Goal: Task Accomplishment & Management: Use online tool/utility

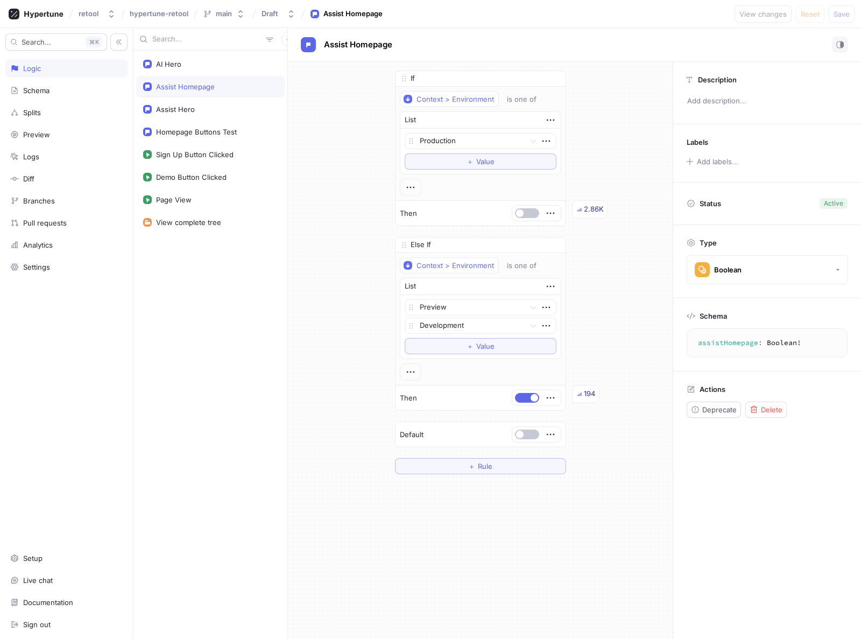
click at [305, 166] on div "If Context > Environment is one of List Production To pick up a draggable item,…" at bounding box center [480, 272] width 385 height 421
click at [59, 65] on div "Logic" at bounding box center [66, 68] width 113 height 9
click at [286, 38] on icon "button" at bounding box center [289, 39] width 6 height 6
click at [289, 59] on p "Flag" at bounding box center [291, 60] width 14 height 11
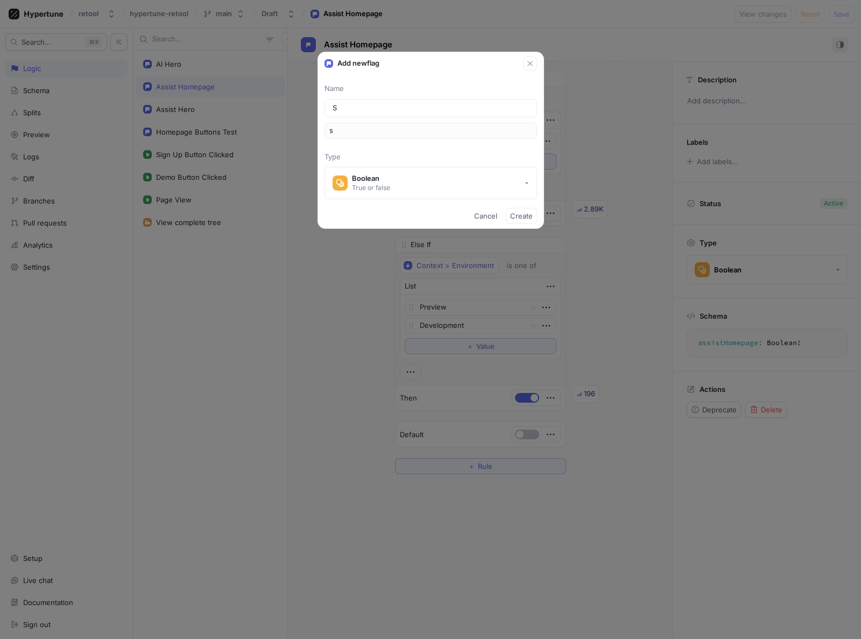
type input "Sh"
type input "sh"
type input "Sho"
type input "sho"
type input "Show"
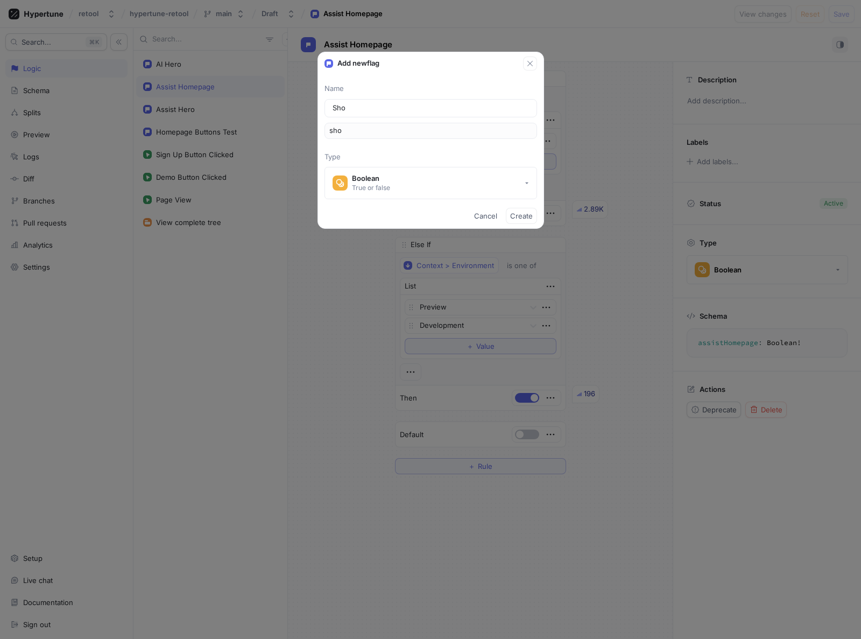
type input "show"
type input "Show H"
type input "showH"
type input "Show Hy"
type input "showHy"
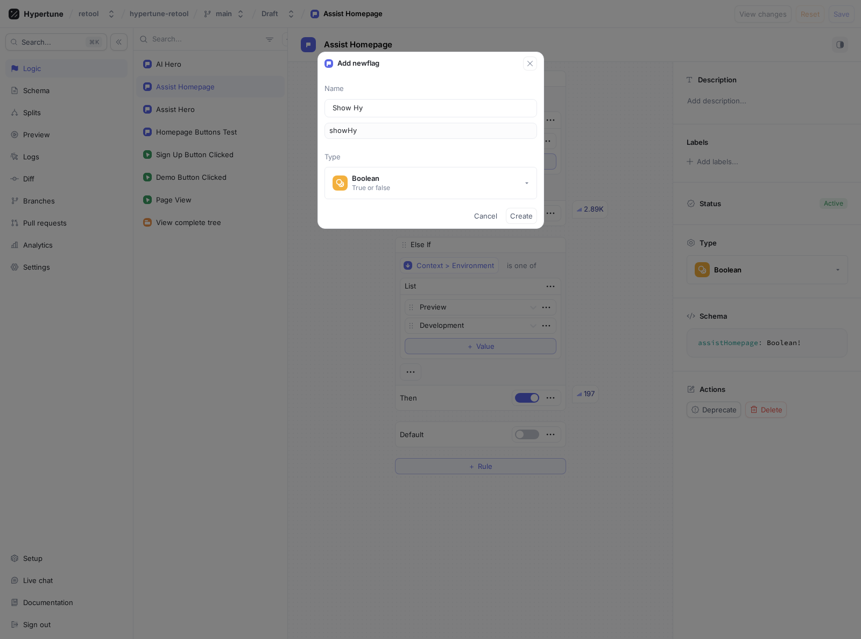
type input "Show Hyp"
type input "showHyp"
type input "Show Hype"
type input "showHype"
type input "Show Hyper"
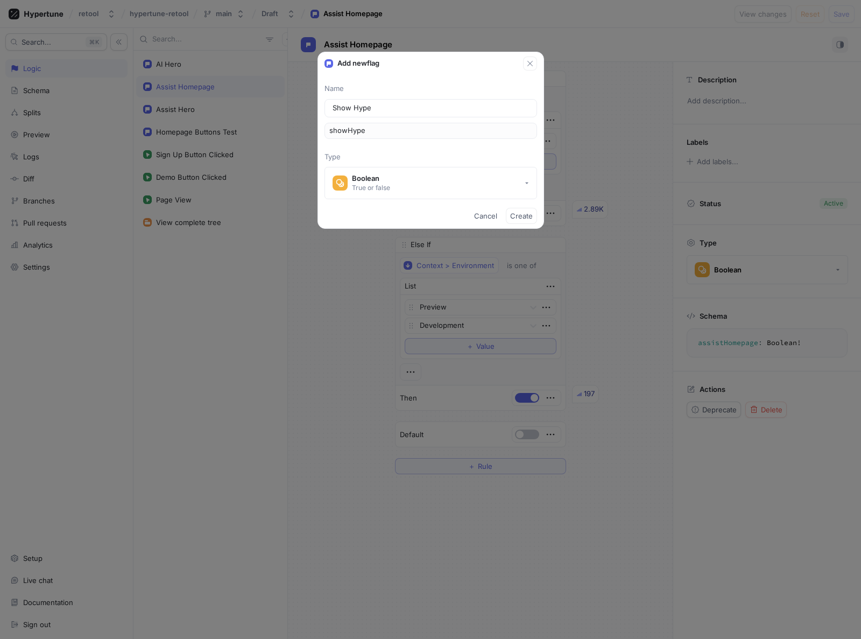
type input "showHyper"
type input "Show Hypert"
type input "showHypert"
type input "Show Hypertu"
type input "showHypertu"
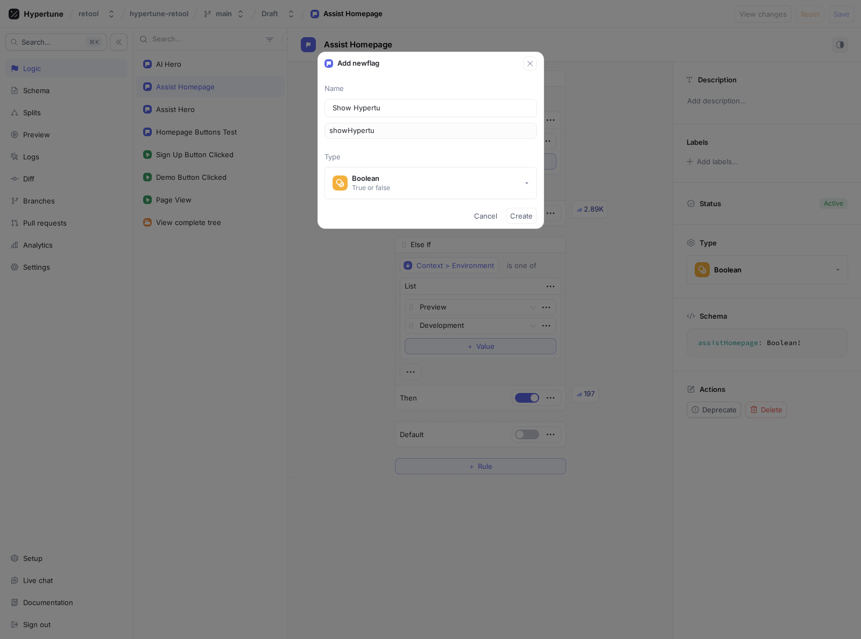
type input "Show Hypertun"
type input "showHypertun"
type input "Show Hypertune"
type input "showHypertune"
type input "Show Hypertune T"
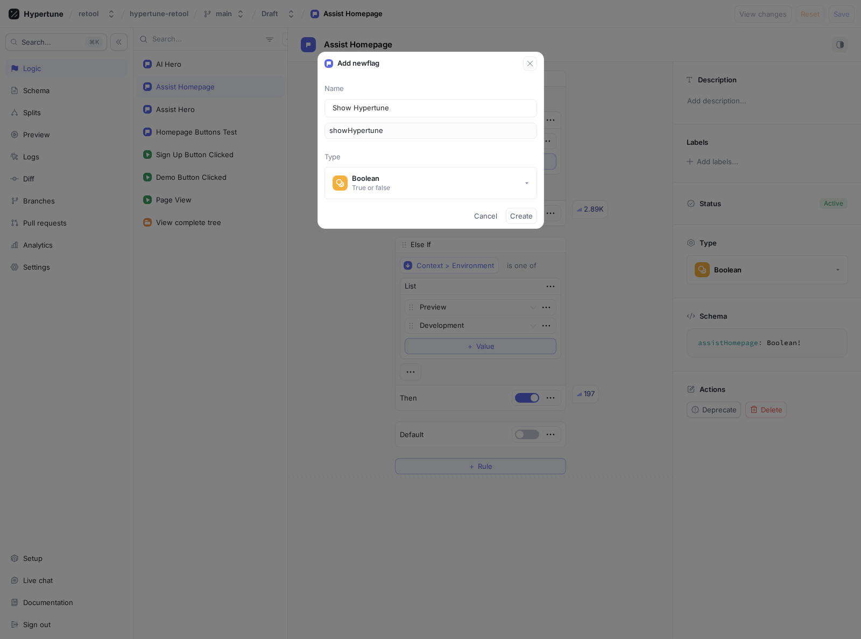
type input "showHypertuneT"
type input "Show Hypertune To"
type input "showHypertuneTo"
type input "Show Hypertune Too"
type input "showHypertuneToo"
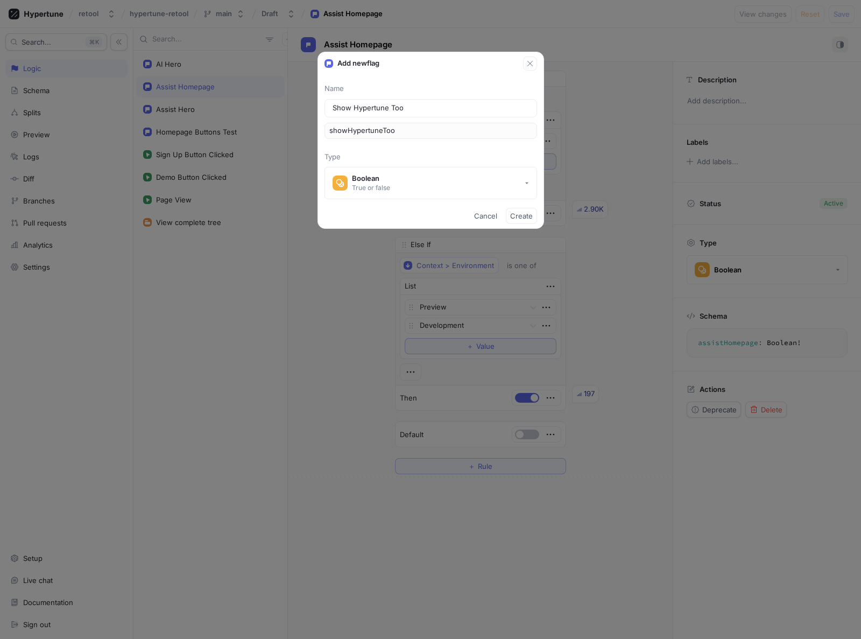
type input "Show Hypertune Tool"
type input "showHypertuneTool"
type input "Show Hypertune Toolb"
type input "showHypertuneToolb"
type input "Show Hypertune Toolba"
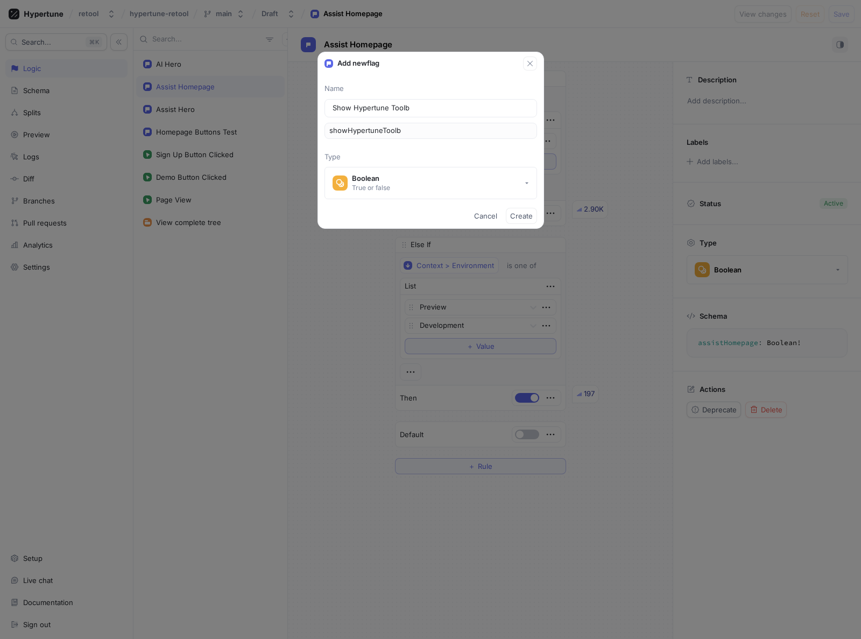
type input "showHypertuneToolba"
type input "Show Hypertune Toolbar"
type input "showHypertuneToolbar"
type input "Show Hypertune Toolbar"
click at [527, 218] on span "Create" at bounding box center [521, 216] width 23 height 6
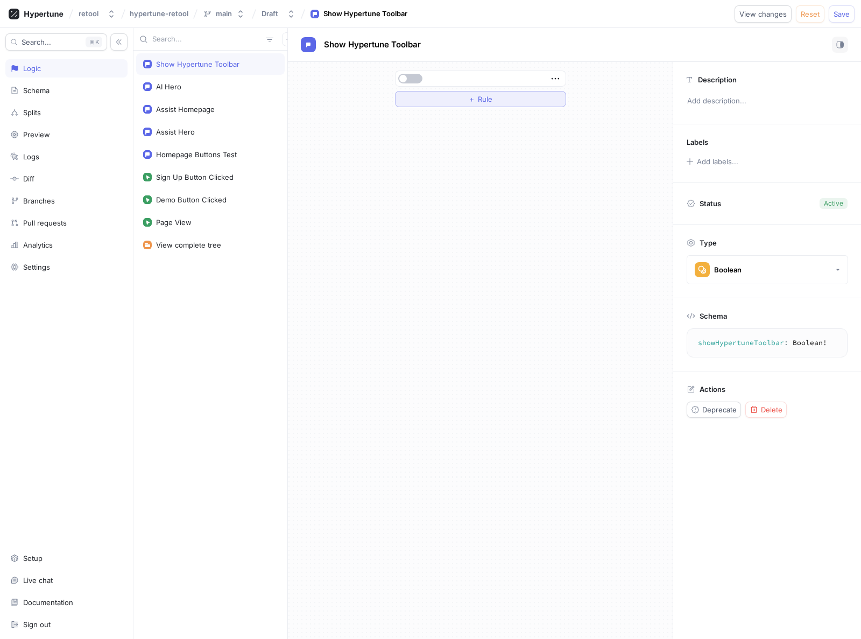
click at [501, 96] on button "＋ Rule" at bounding box center [480, 99] width 171 height 16
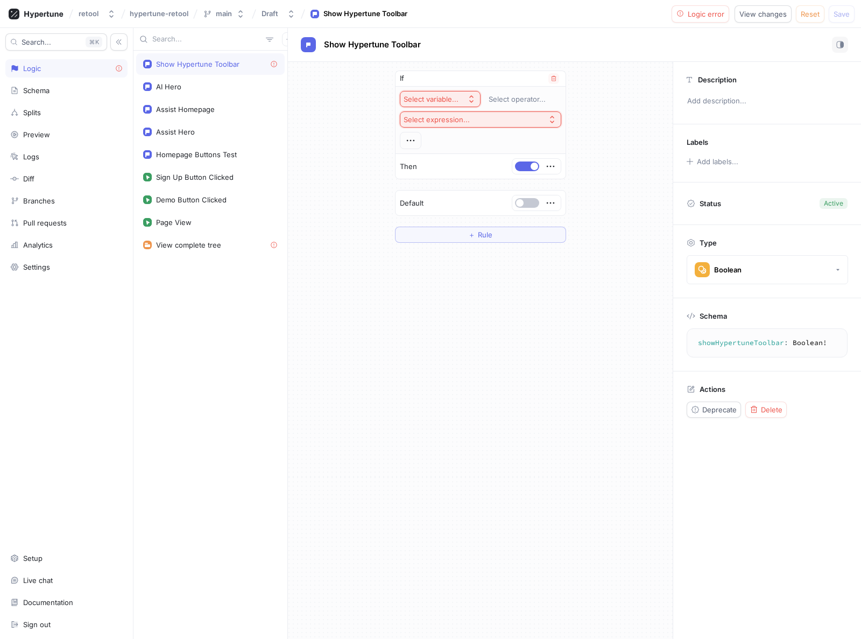
click at [450, 95] on div "Select variable..." at bounding box center [431, 99] width 55 height 9
click at [455, 138] on span "Context > Environment" at bounding box center [470, 138] width 100 height 9
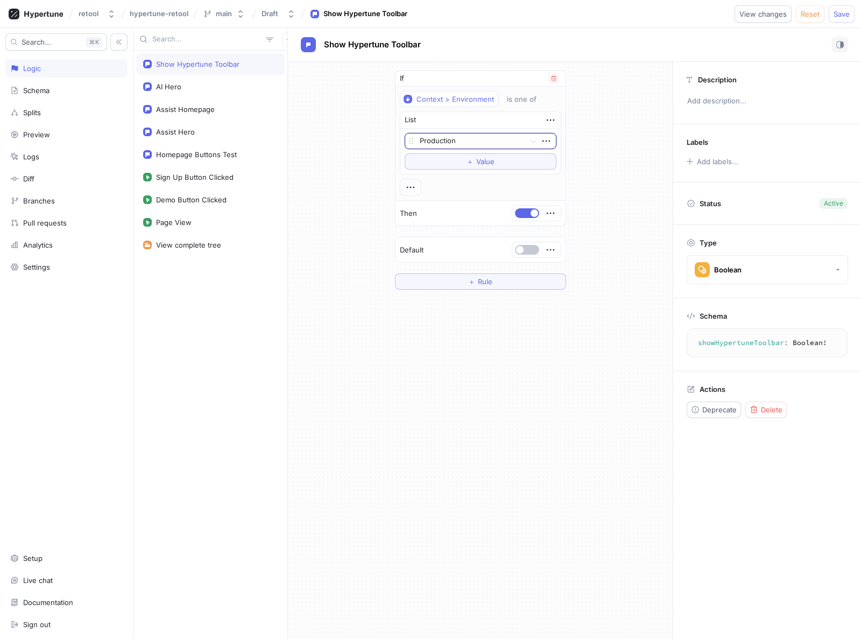
click at [470, 139] on div at bounding box center [470, 141] width 101 height 13
click at [443, 176] on div "Preview" at bounding box center [480, 179] width 151 height 17
click at [457, 156] on button "＋ Value" at bounding box center [481, 161] width 152 height 16
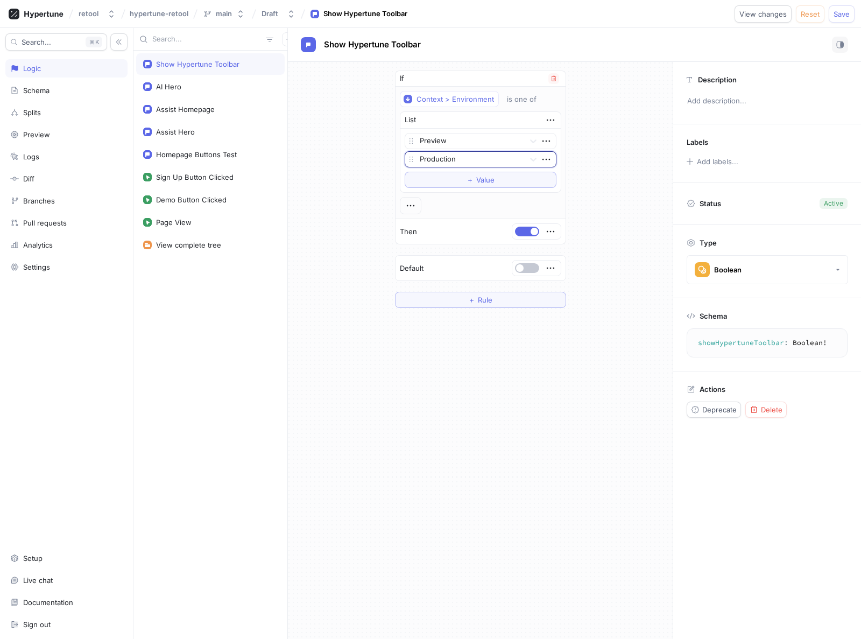
click at [449, 163] on div at bounding box center [470, 159] width 101 height 13
drag, startPoint x: 431, startPoint y: 197, endPoint x: 520, endPoint y: 208, distance: 89.5
click at [431, 197] on div "Development" at bounding box center [480, 198] width 151 height 17
click at [837, 17] on span "Save" at bounding box center [842, 14] width 16 height 6
click at [350, 251] on div "If Context > Environment is one of List Preview Development To pick up a dragga…" at bounding box center [480, 189] width 385 height 255
